Goal: Navigation & Orientation: Find specific page/section

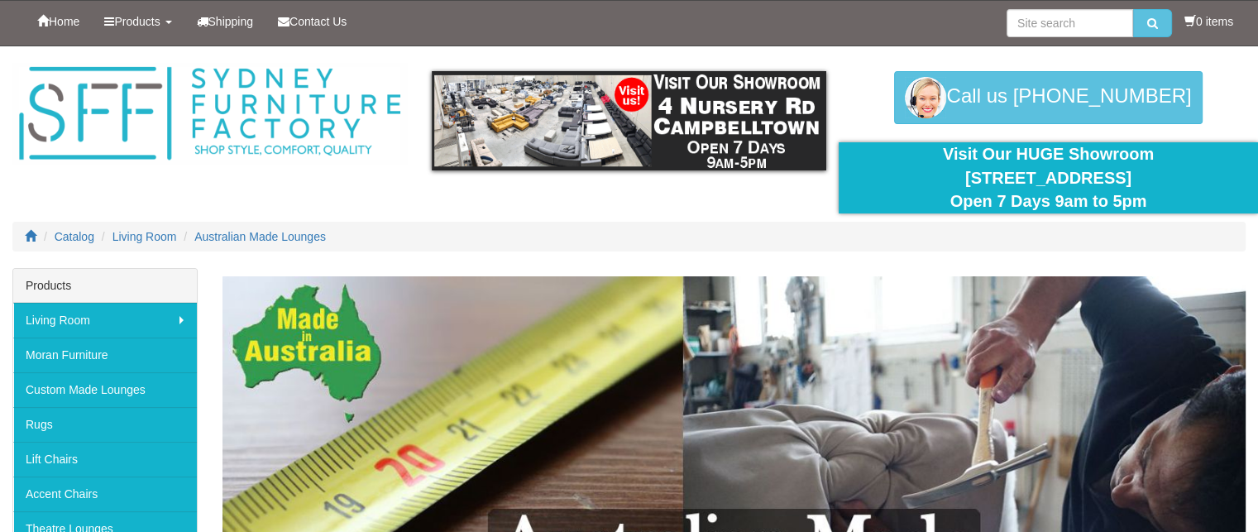
drag, startPoint x: 410, startPoint y: 130, endPoint x: 132, endPoint y: 112, distance: 279.4
click at [132, 112] on div at bounding box center [209, 114] width 419 height 102
click at [300, 200] on div at bounding box center [629, 157] width 1258 height 222
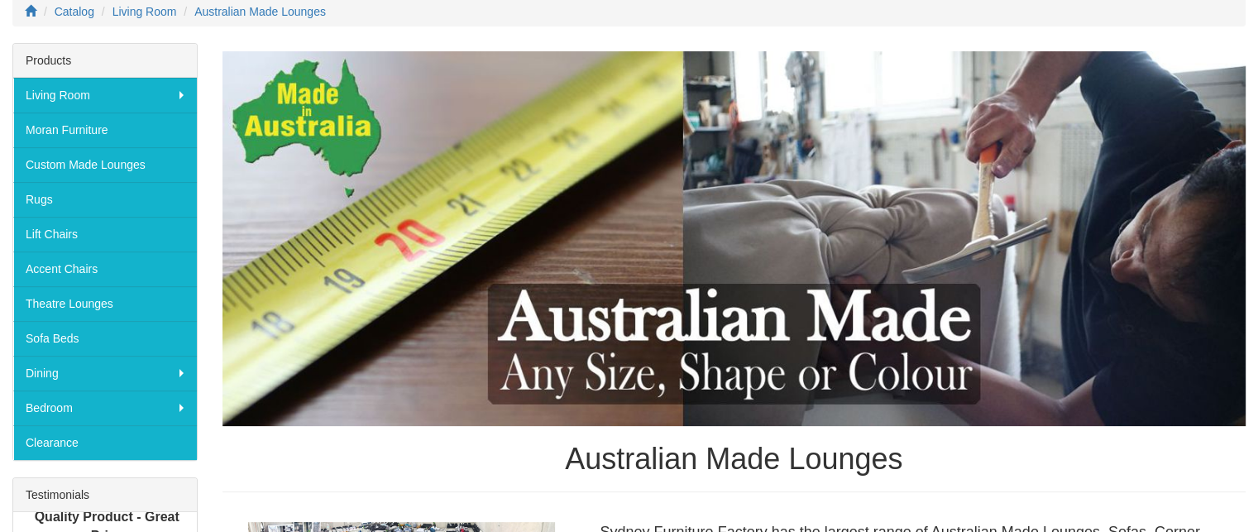
scroll to position [232, 0]
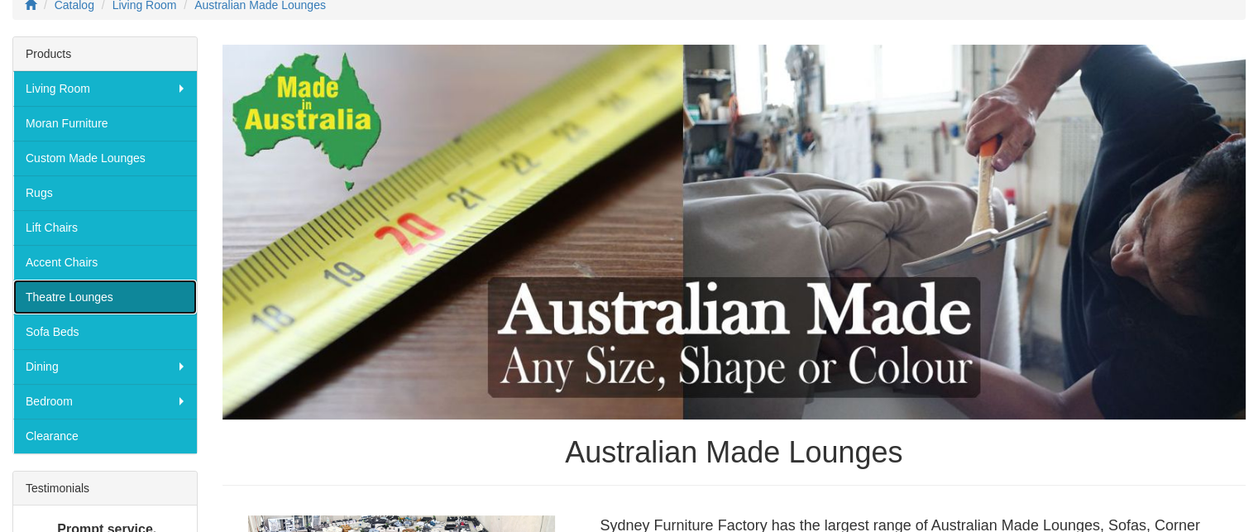
click at [127, 290] on link "Theatre Lounges" at bounding box center [105, 297] width 184 height 35
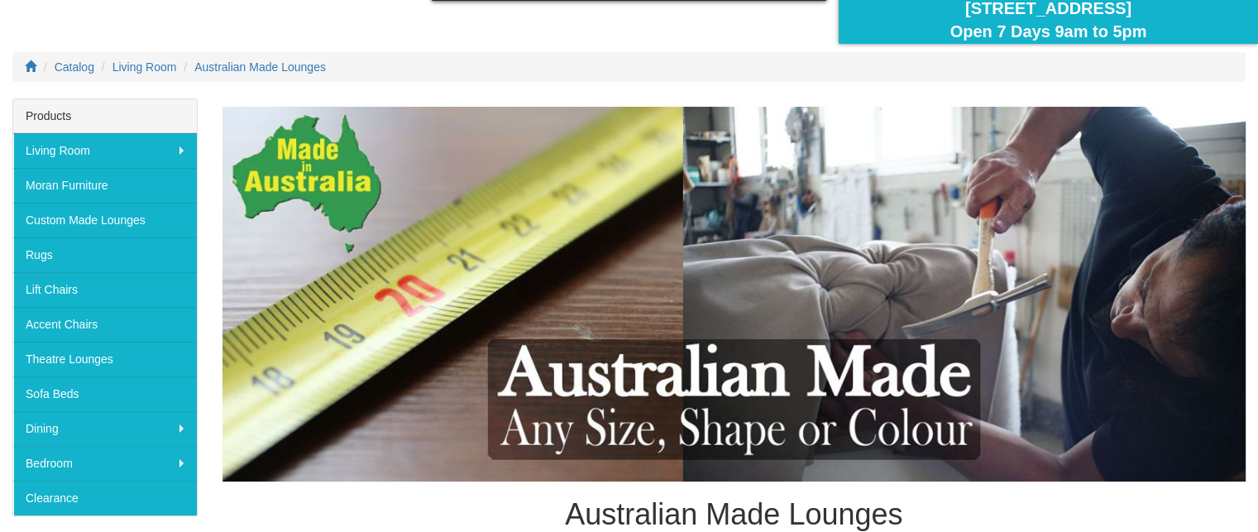
scroll to position [184, 0]
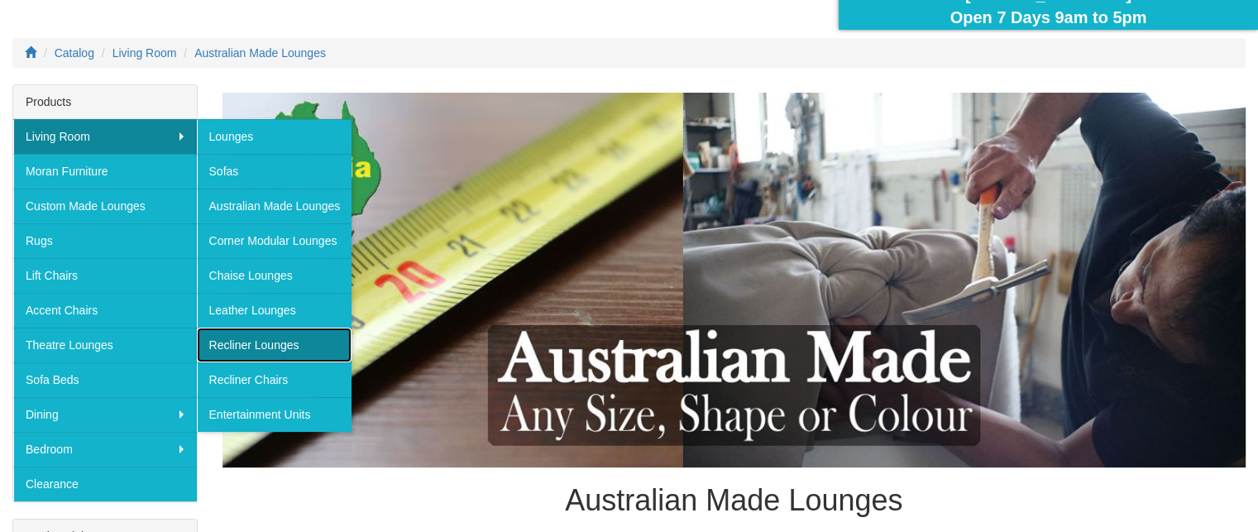
click at [248, 343] on link "Recliner Lounges" at bounding box center [275, 345] width 156 height 35
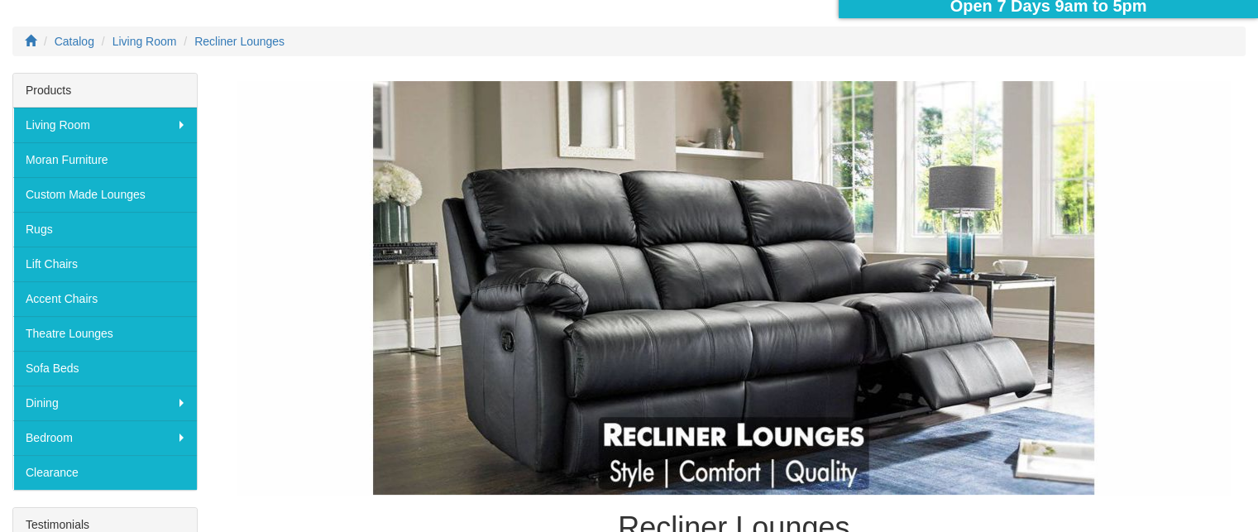
scroll to position [208, 0]
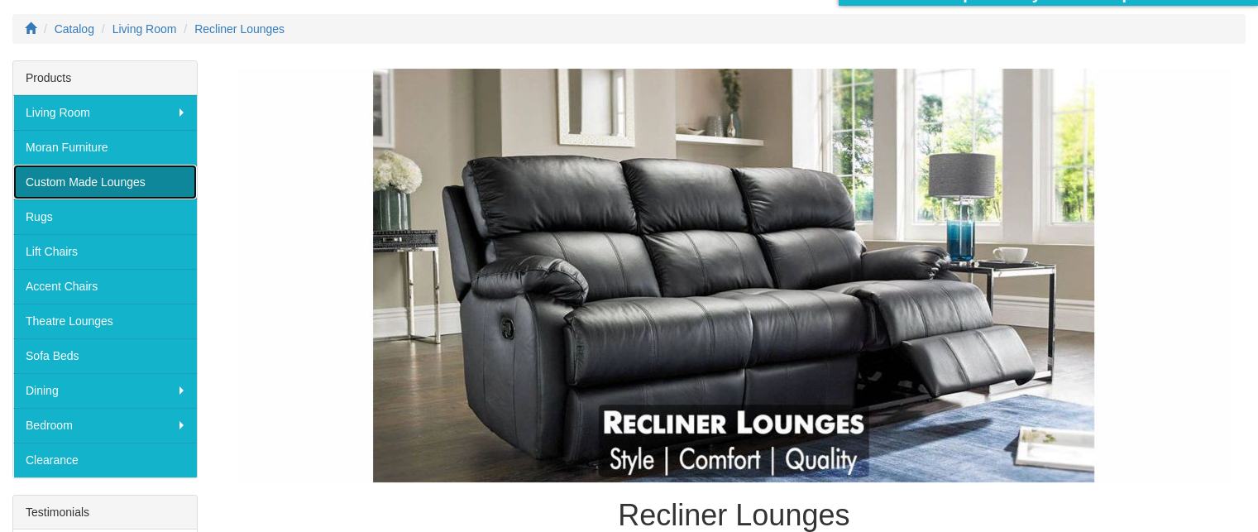
click at [141, 176] on link "Custom Made Lounges" at bounding box center [105, 182] width 184 height 35
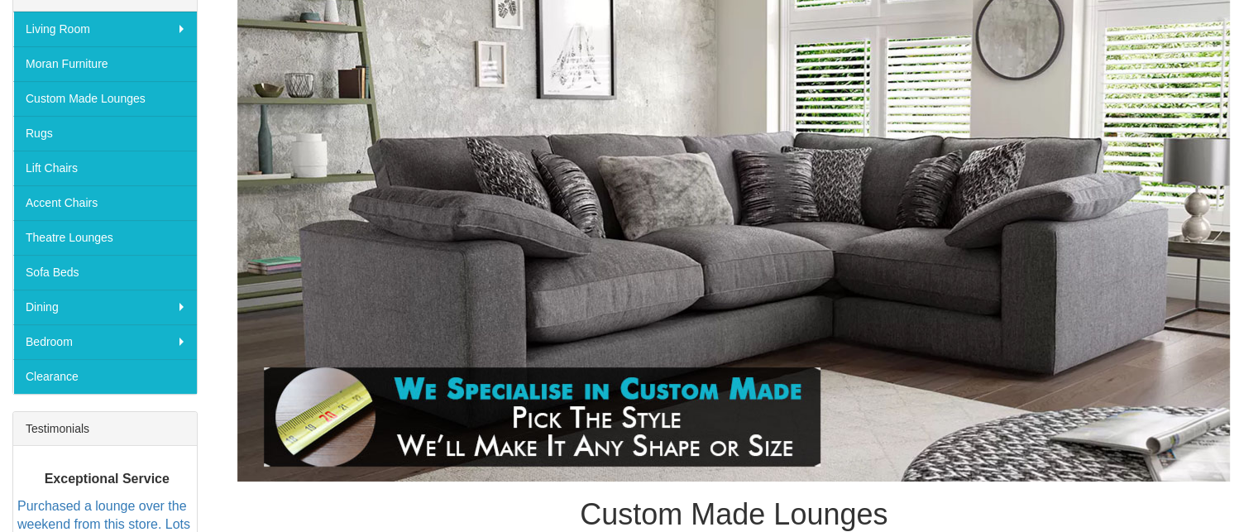
scroll to position [280, 0]
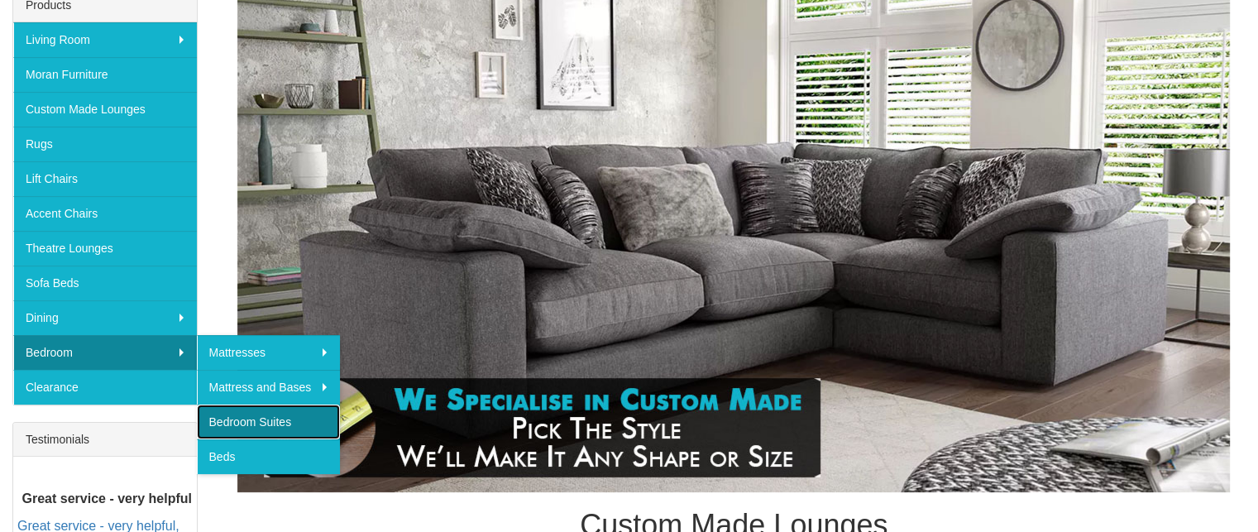
click at [238, 417] on link "Bedroom Suites" at bounding box center [269, 422] width 144 height 35
